Goal: Navigation & Orientation: Find specific page/section

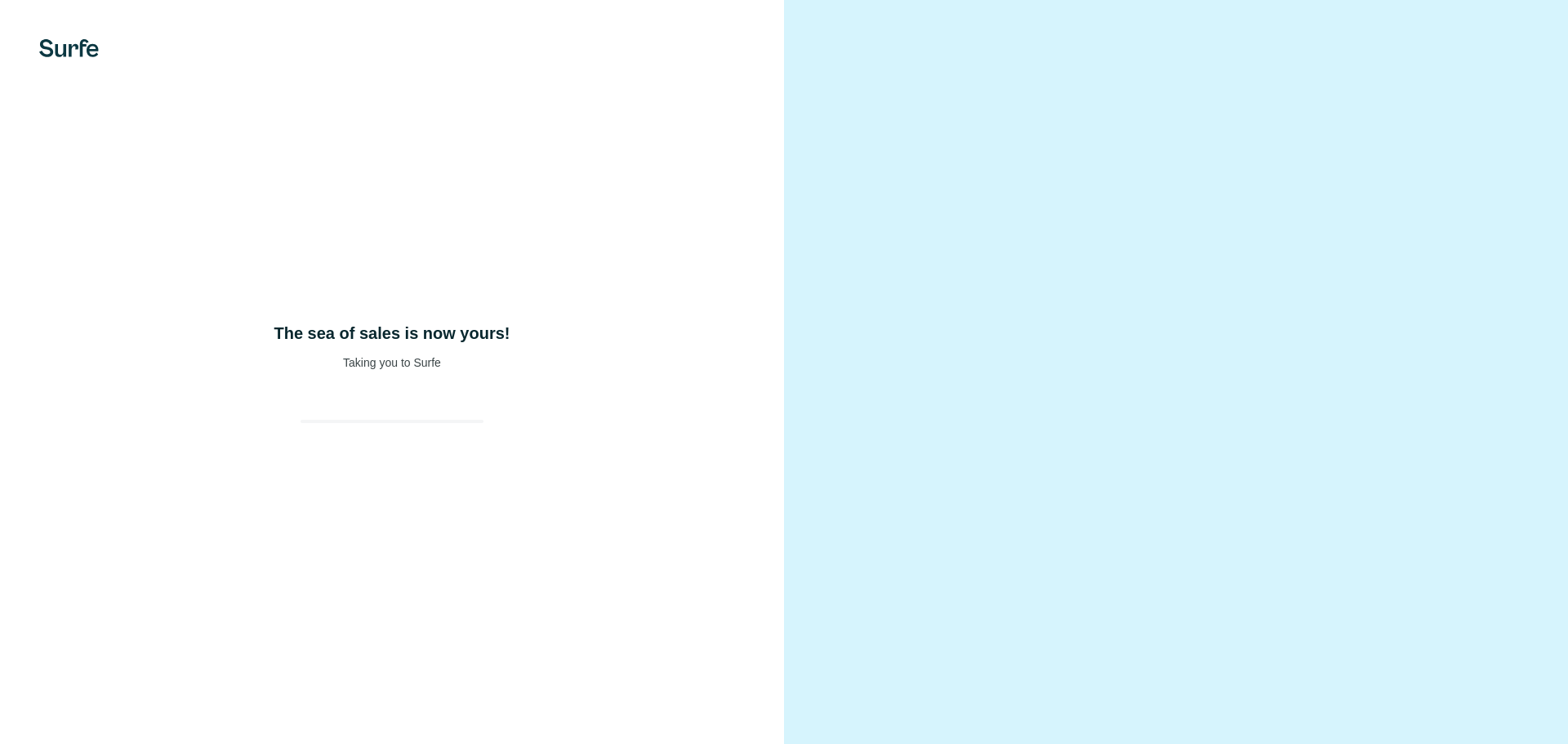
click at [389, 298] on div "The sea of sales is now yours! Taking you to Surfe" at bounding box center [392, 372] width 784 height 744
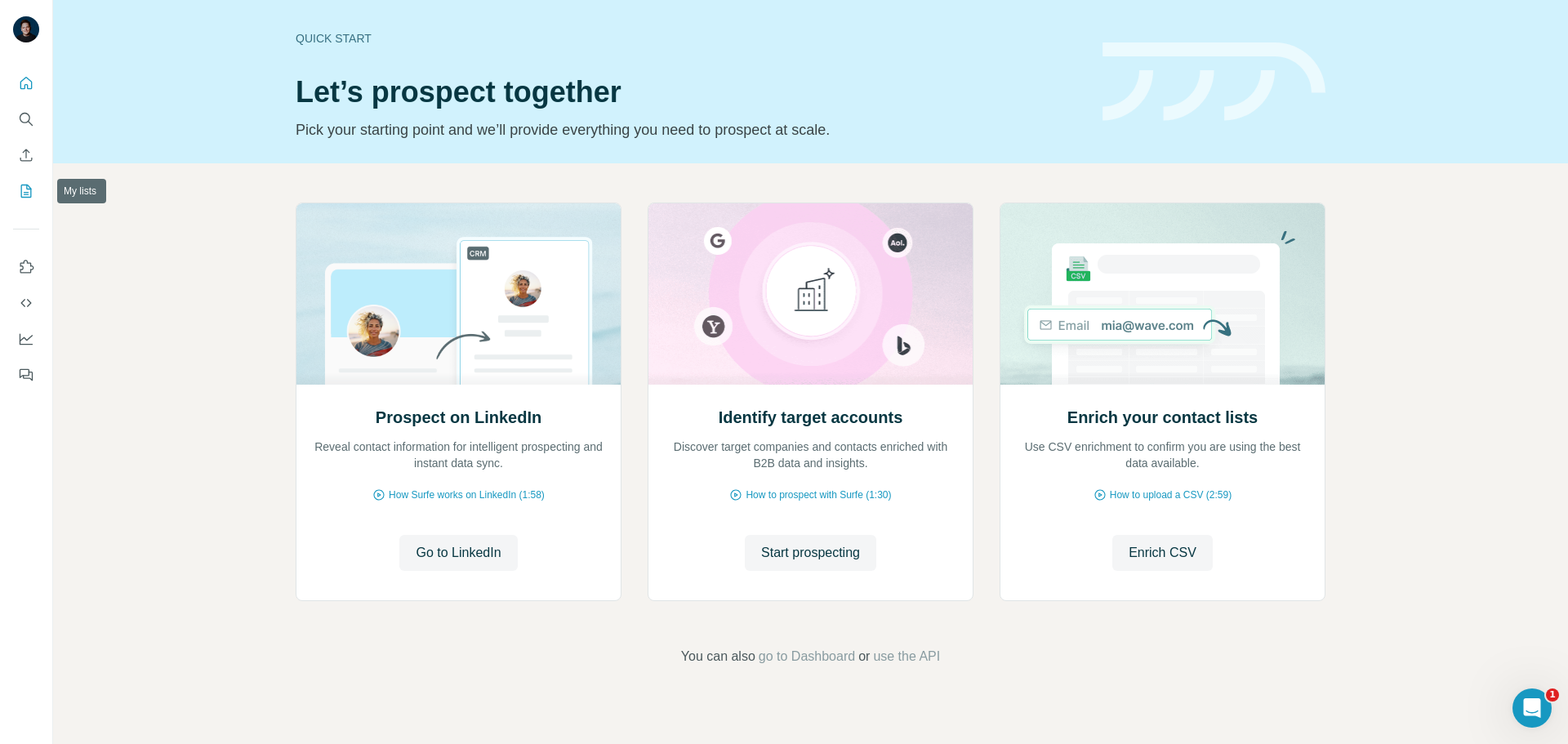
click at [25, 187] on icon "My lists" at bounding box center [26, 191] width 16 height 16
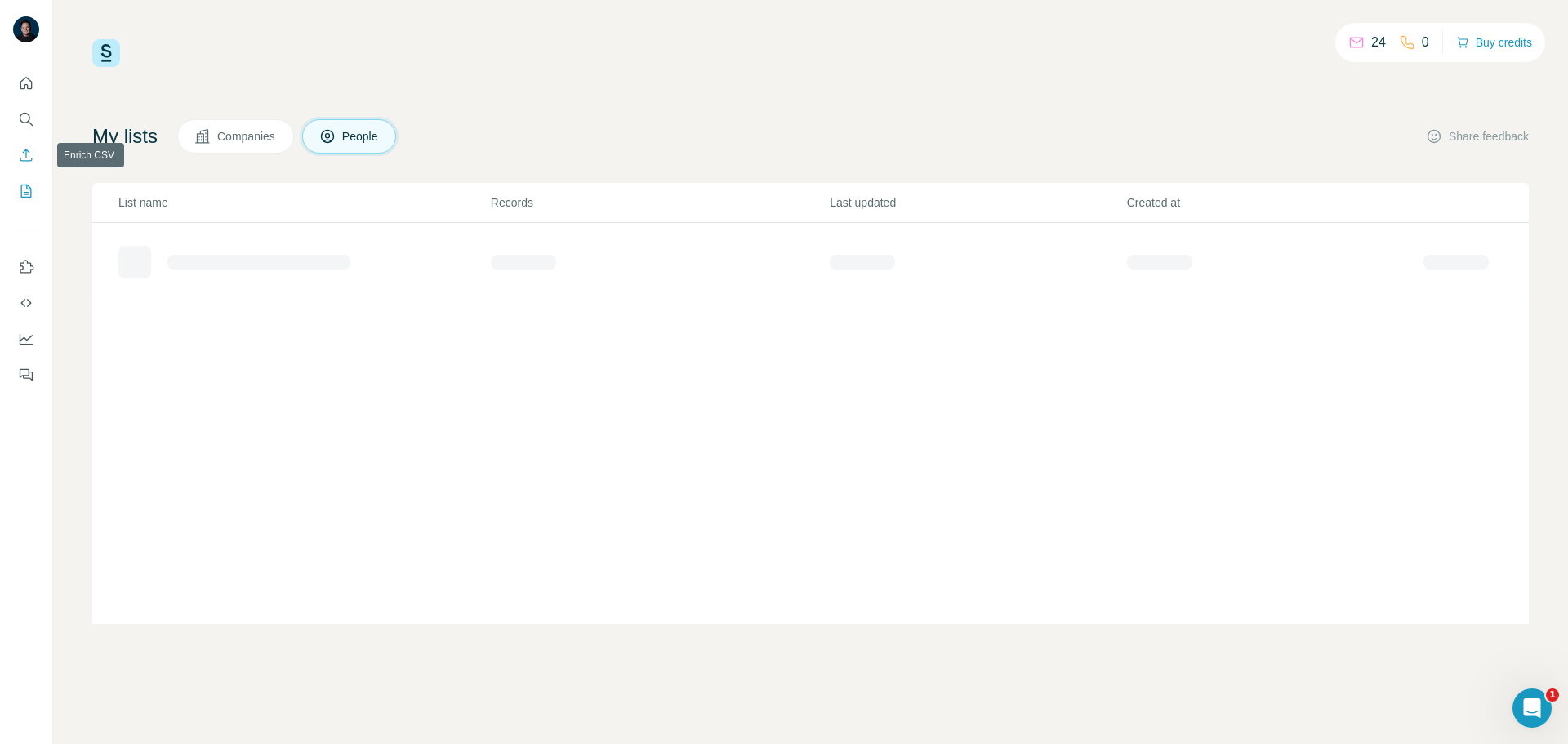
click at [32, 151] on icon "Enrich CSV" at bounding box center [26, 155] width 16 height 16
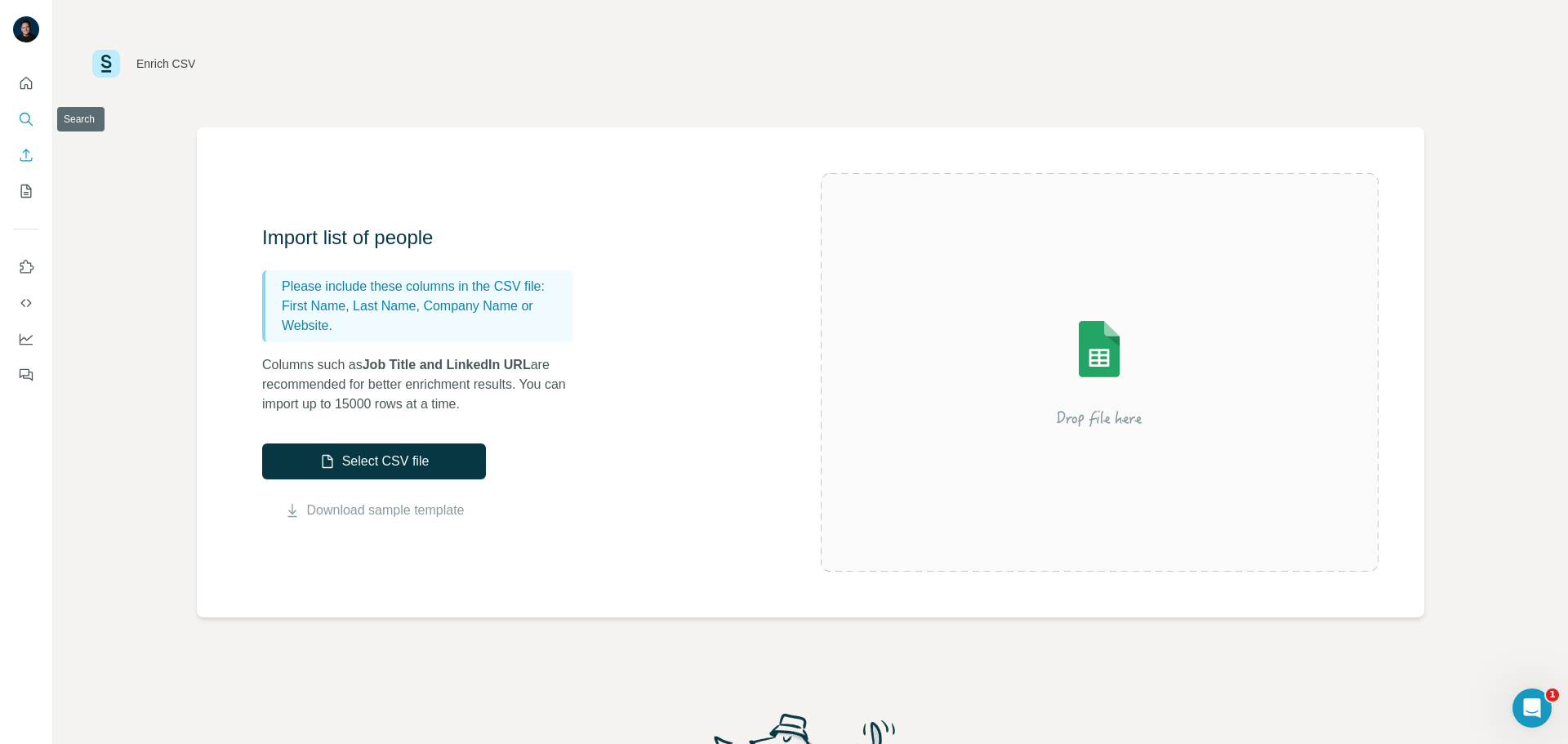
click at [26, 114] on icon "Search" at bounding box center [25, 118] width 11 height 11
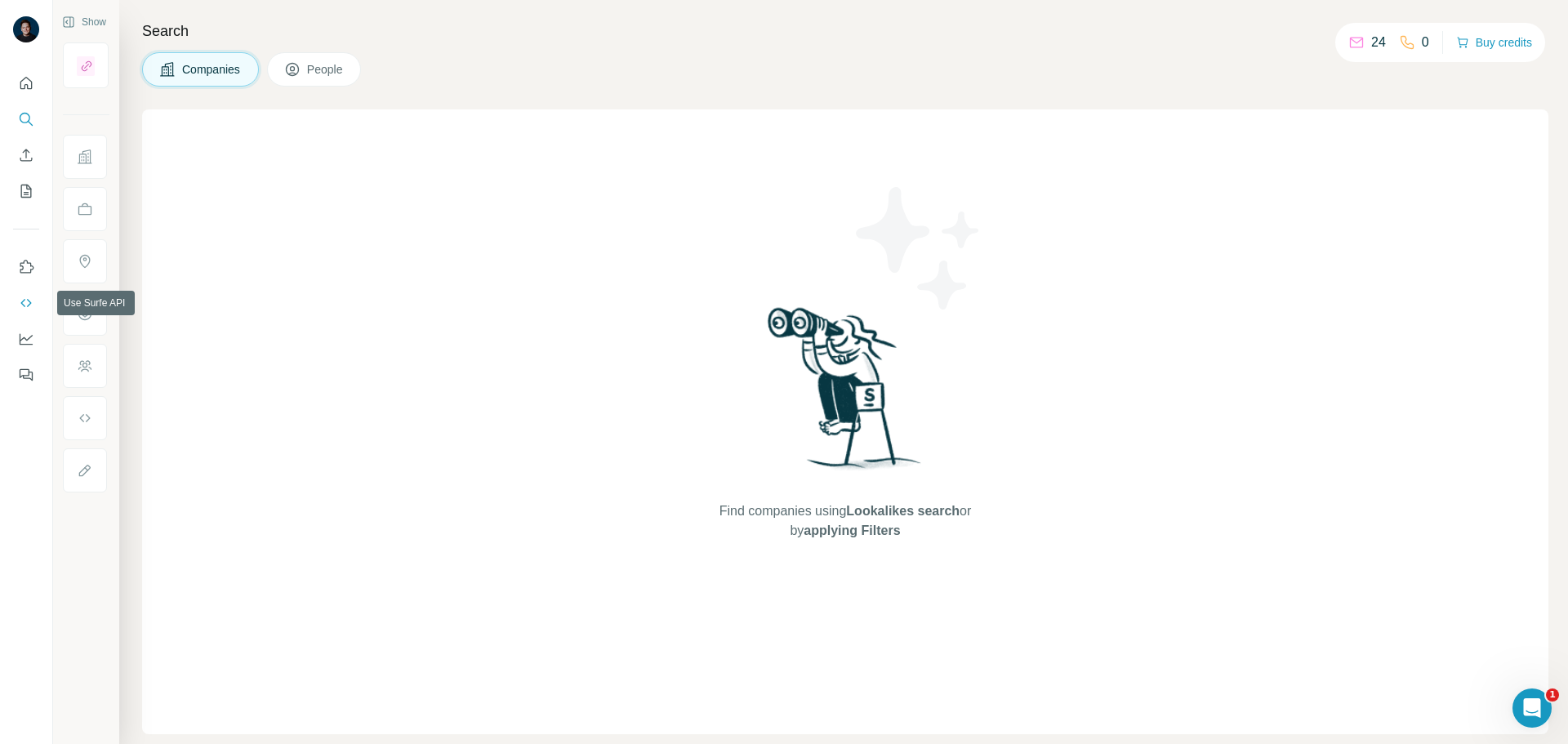
click at [23, 303] on icon "Use Surfe API" at bounding box center [26, 303] width 16 height 16
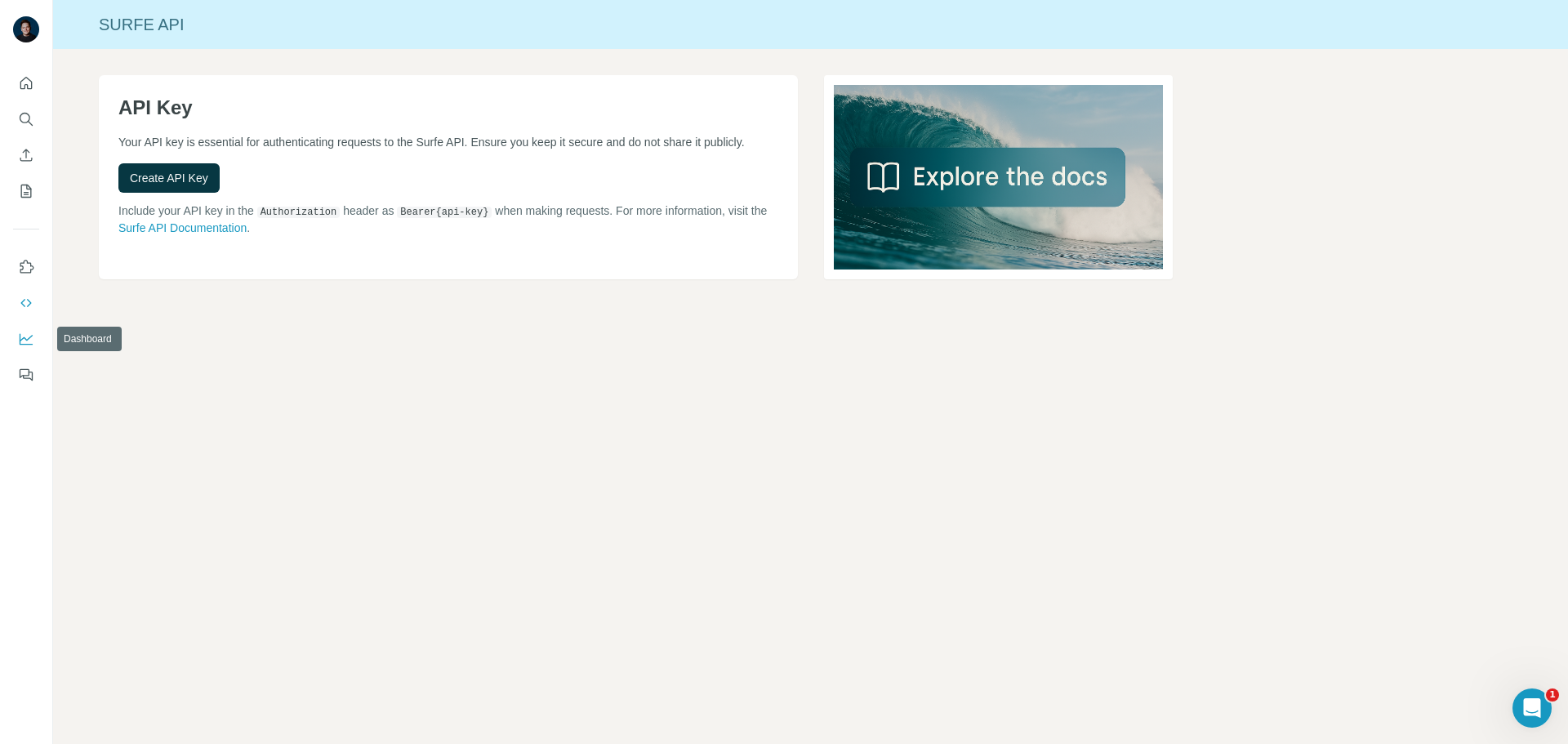
click at [23, 343] on icon "Dashboard" at bounding box center [26, 339] width 16 height 16
